Goal: Find specific page/section: Find specific page/section

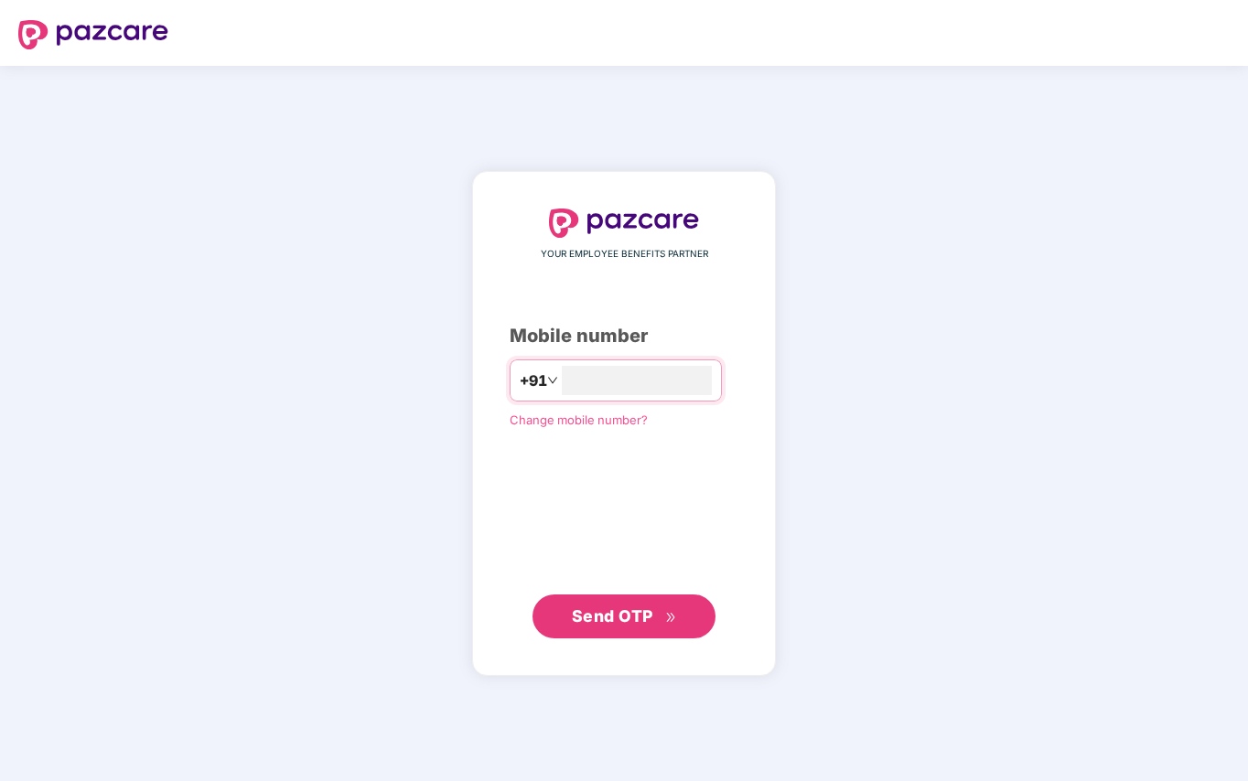
type input "**********"
click at [617, 623] on span "Send OTP" at bounding box center [612, 615] width 81 height 19
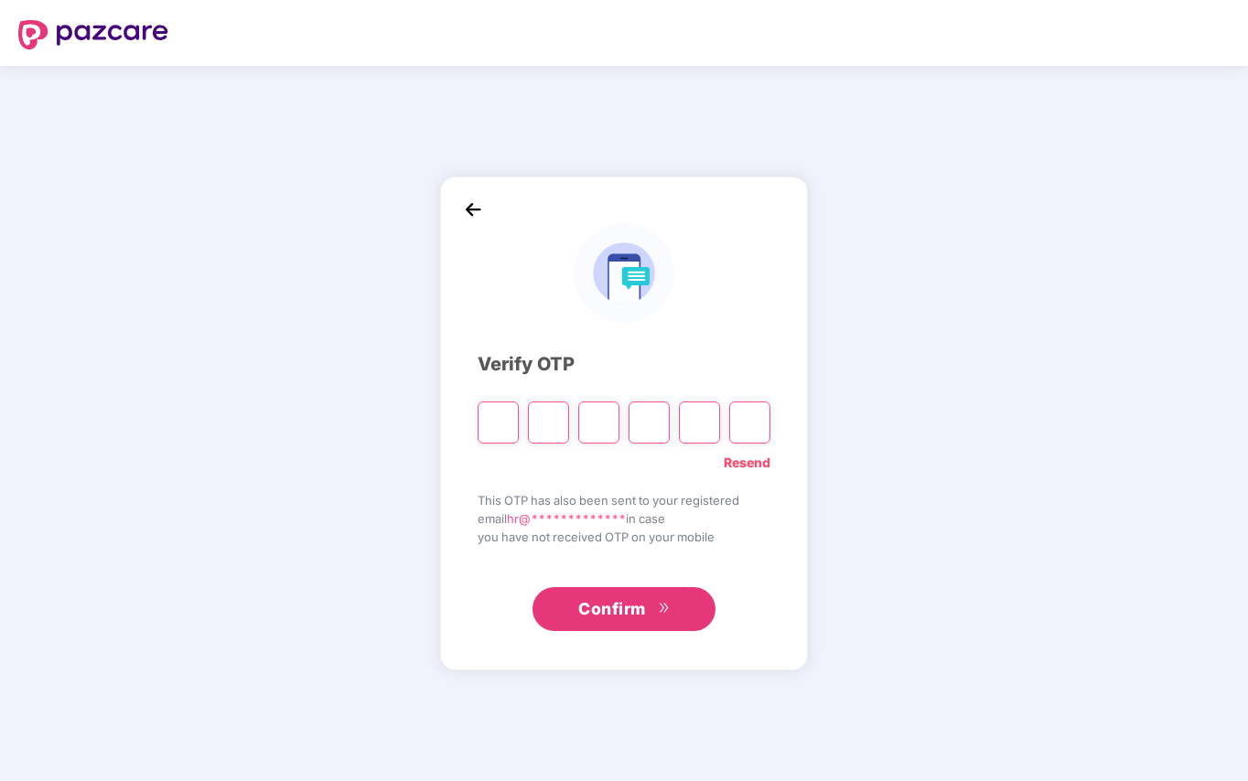
type input "*"
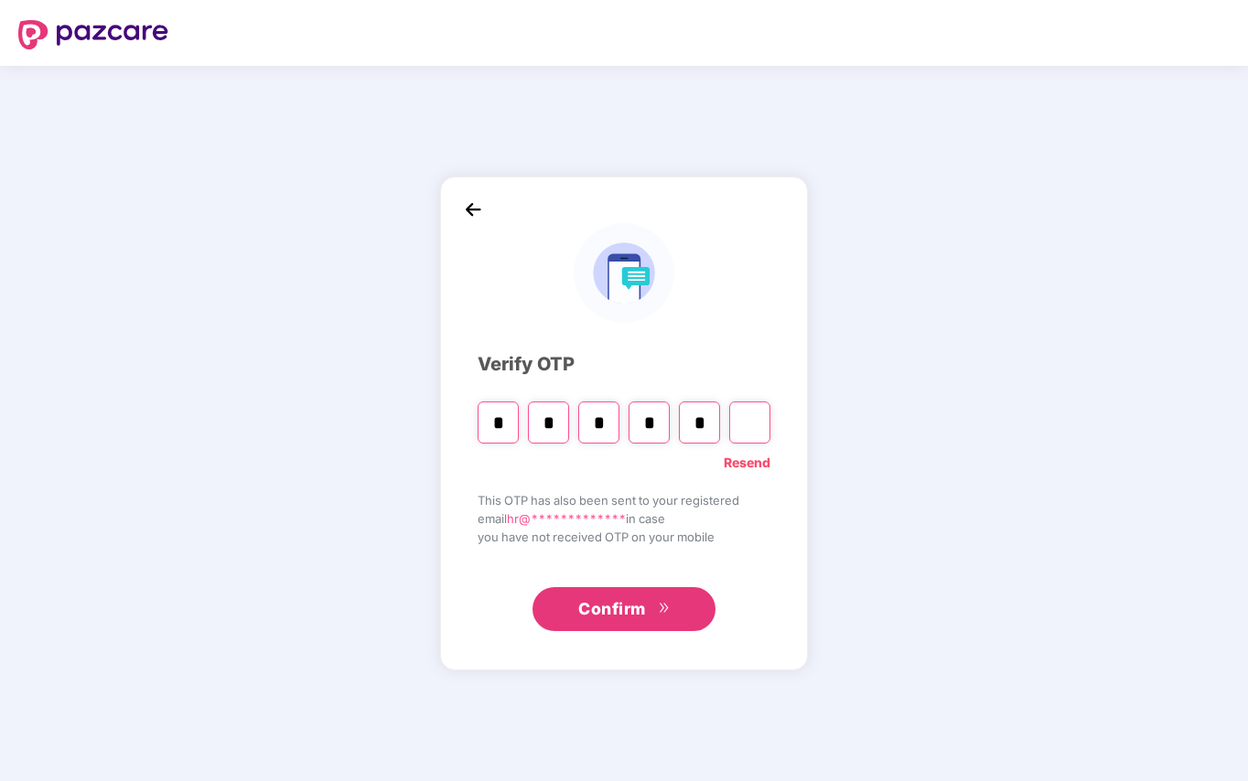
type input "*"
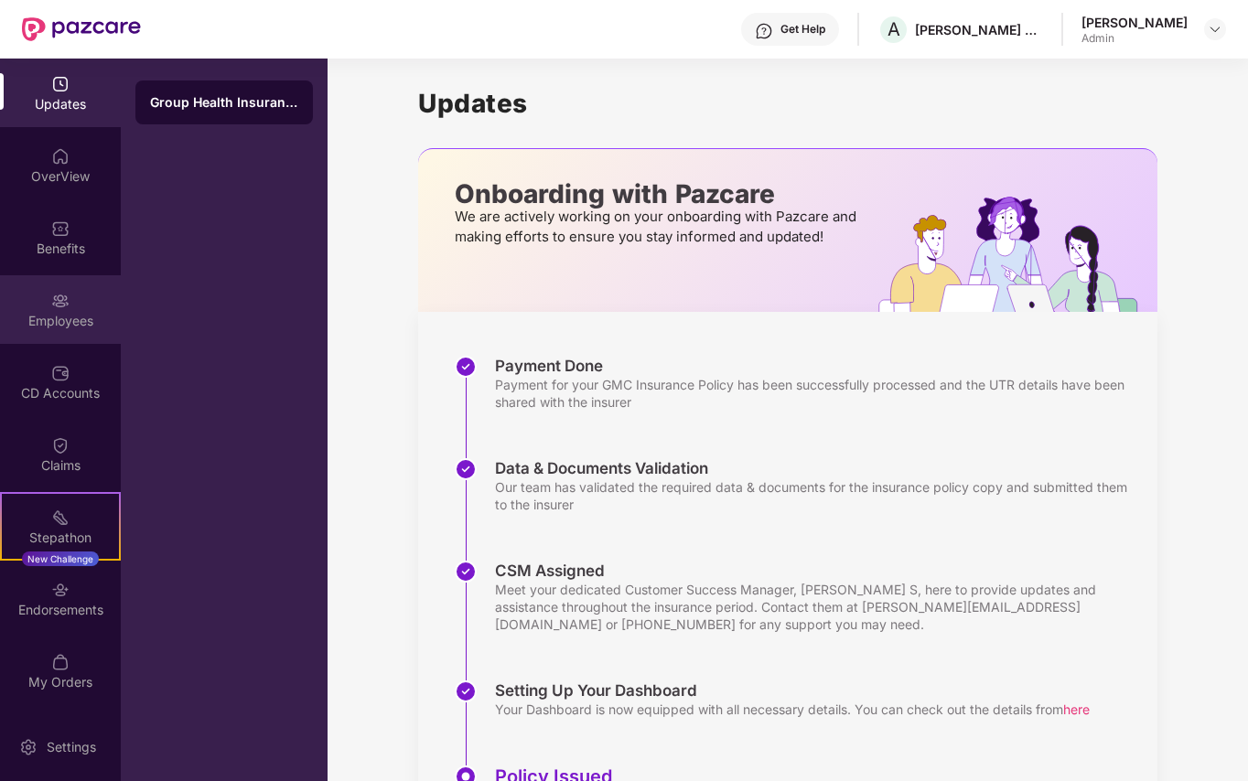
click at [53, 307] on img at bounding box center [60, 301] width 18 height 18
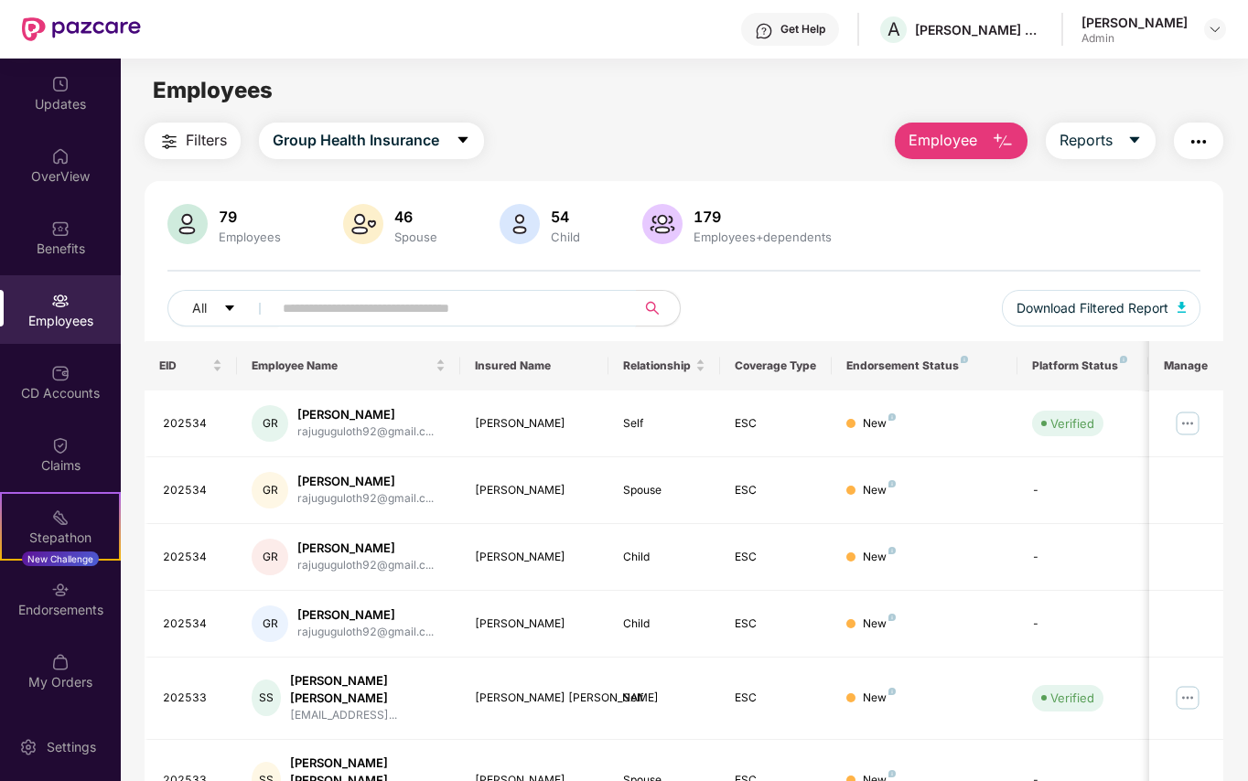
click at [309, 311] on input "text" at bounding box center [447, 308] width 328 height 27
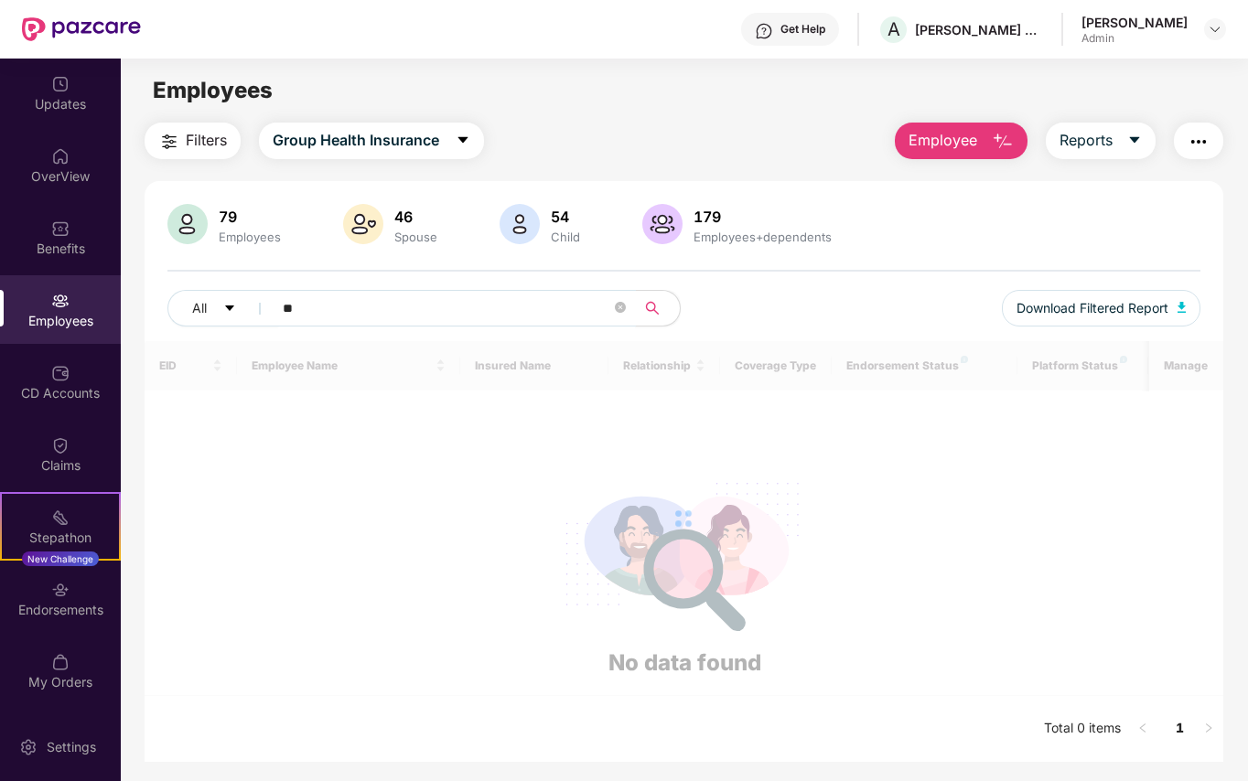
type input "*"
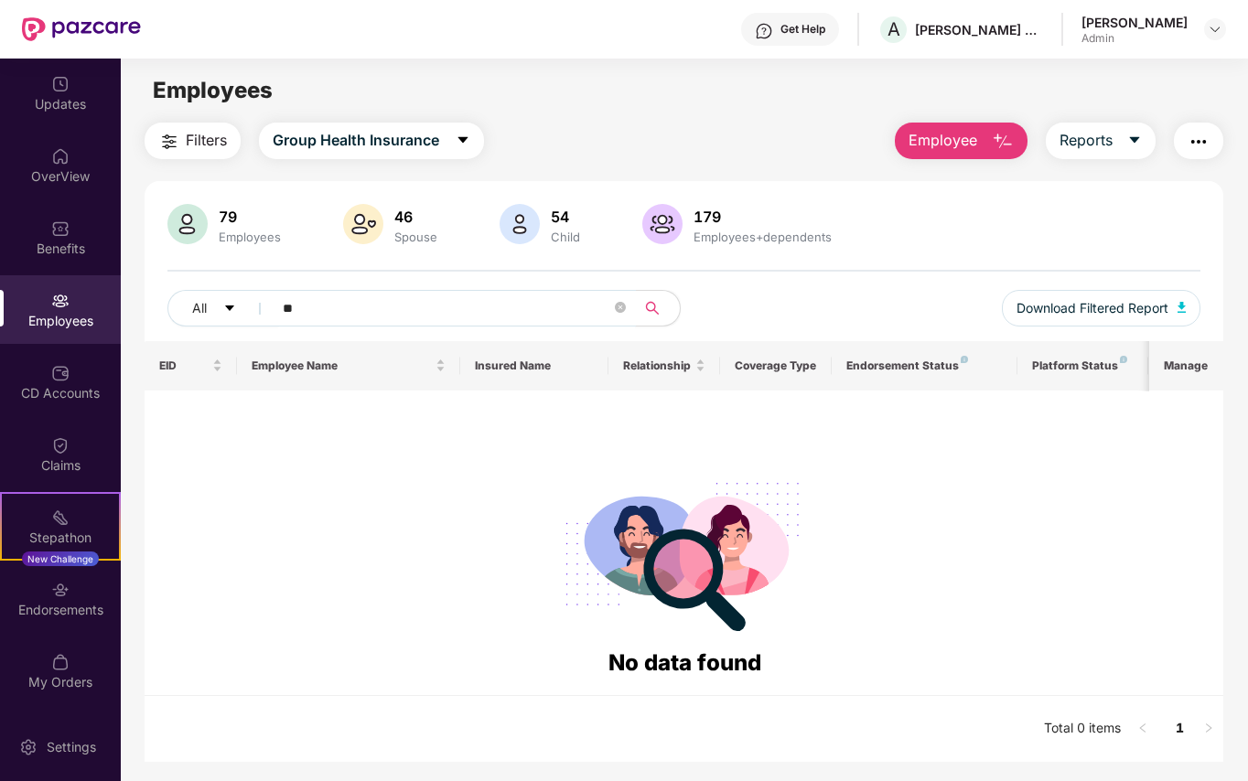
type input "*"
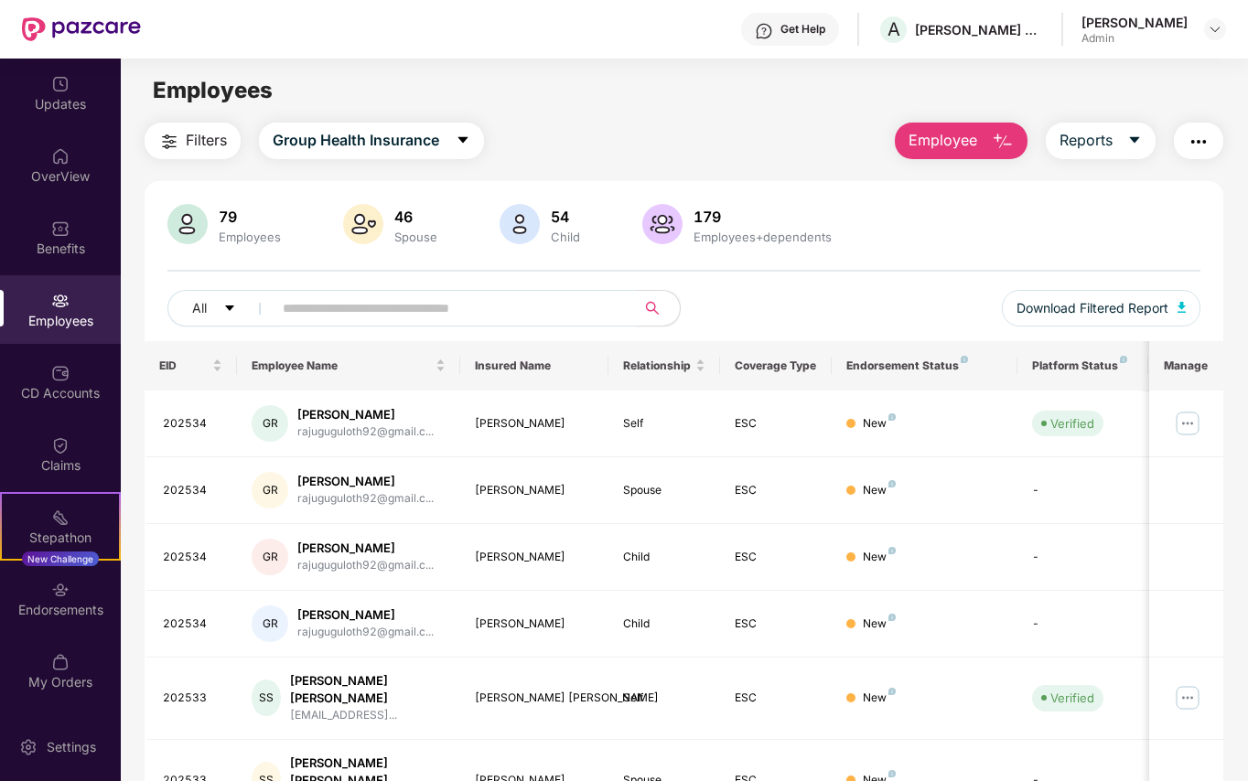
click at [349, 306] on input "text" at bounding box center [447, 308] width 328 height 27
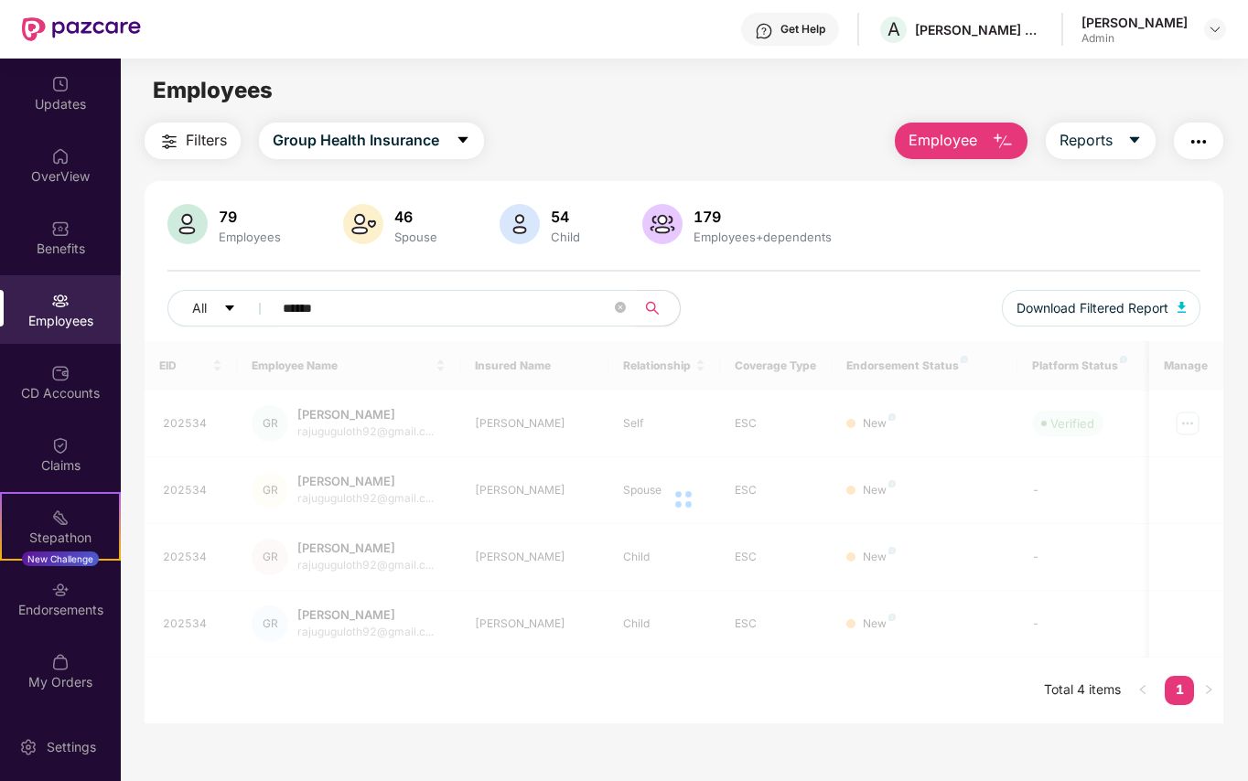
type input "******"
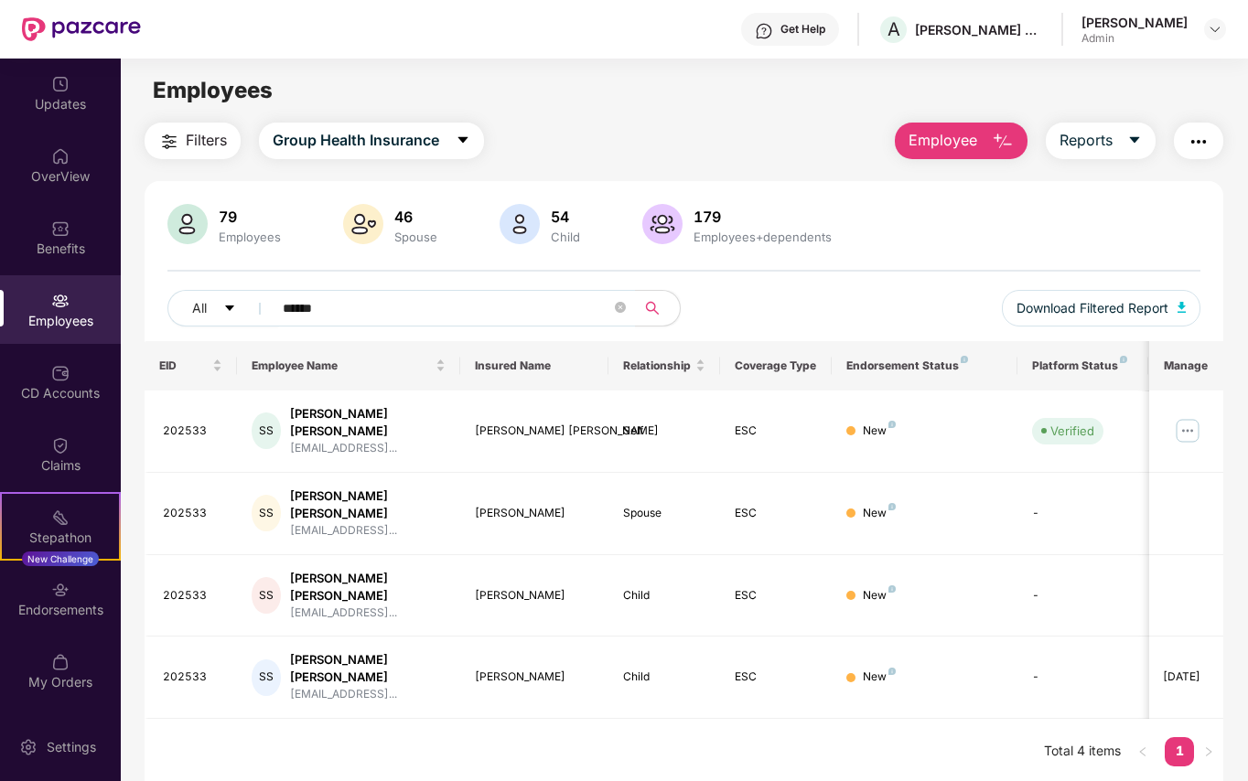
drag, startPoint x: 963, startPoint y: 613, endPoint x: 825, endPoint y: 722, distance: 175.2
click at [963, 637] on td "New" at bounding box center [925, 678] width 186 height 82
